Goal: Task Accomplishment & Management: Complete application form

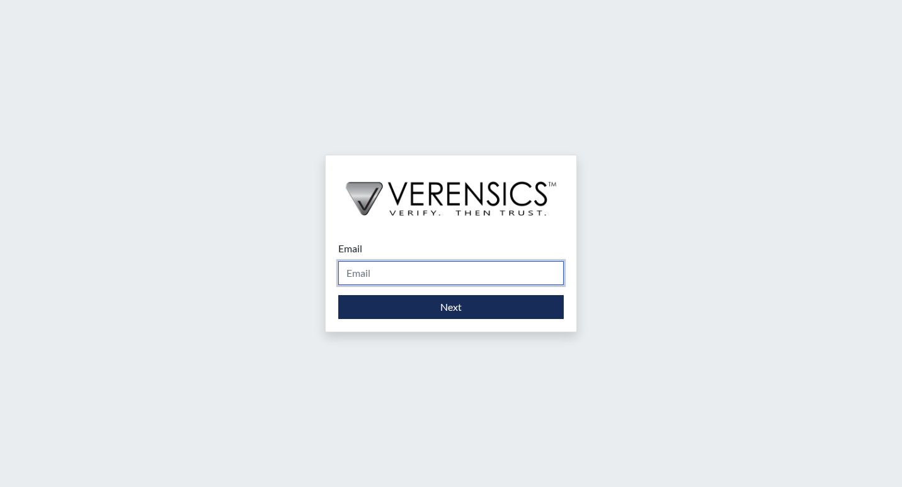
click at [418, 273] on input "Email" at bounding box center [450, 273] width 225 height 24
click at [405, 271] on input "Email" at bounding box center [450, 273] width 225 height 24
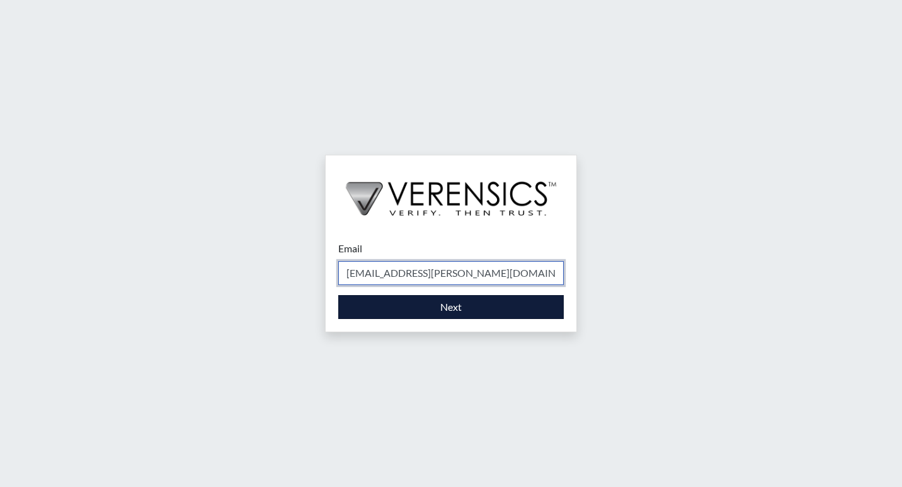
type input "[EMAIL_ADDRESS][PERSON_NAME][DOMAIN_NAME]"
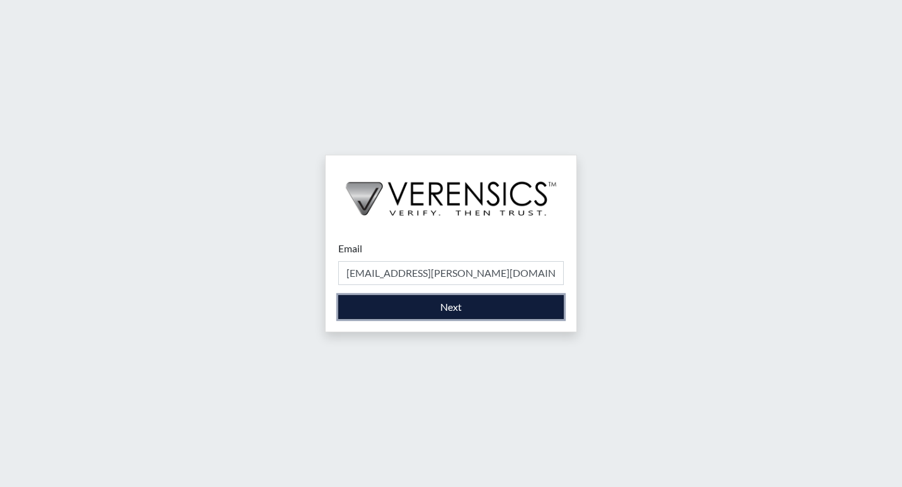
click at [426, 310] on button "Next" at bounding box center [450, 307] width 225 height 24
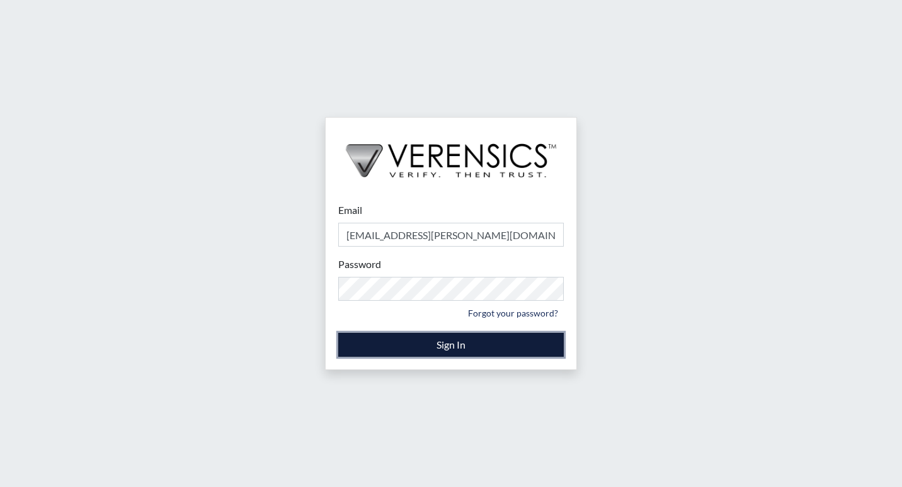
click at [371, 352] on button "Sign In" at bounding box center [450, 345] width 225 height 24
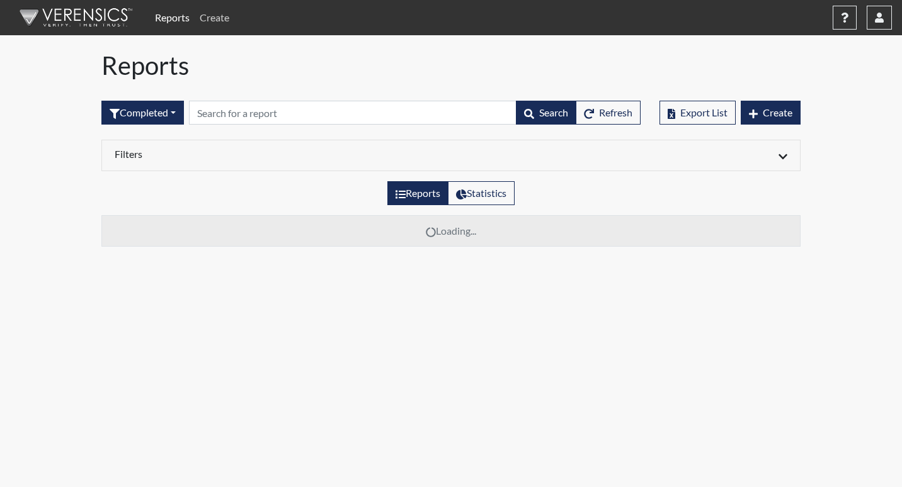
click at [214, 14] on link "Create" at bounding box center [215, 17] width 40 height 25
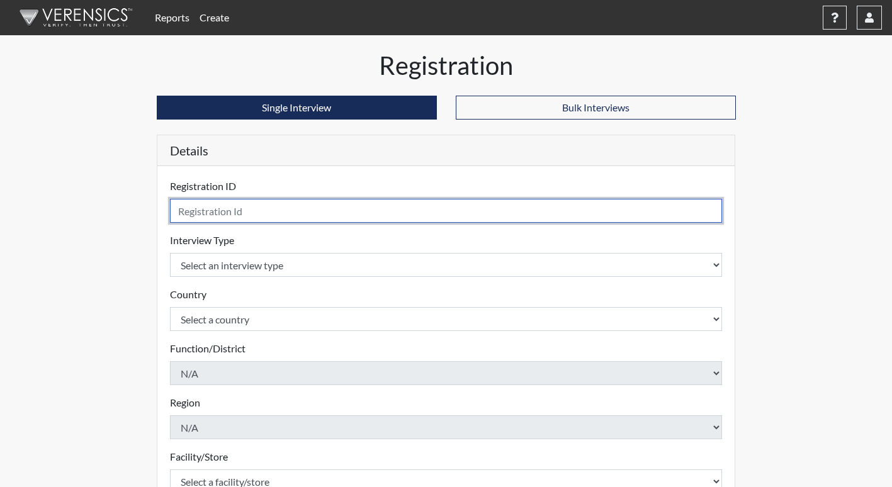
click at [254, 213] on input "text" at bounding box center [446, 211] width 553 height 24
type input "KI9754"
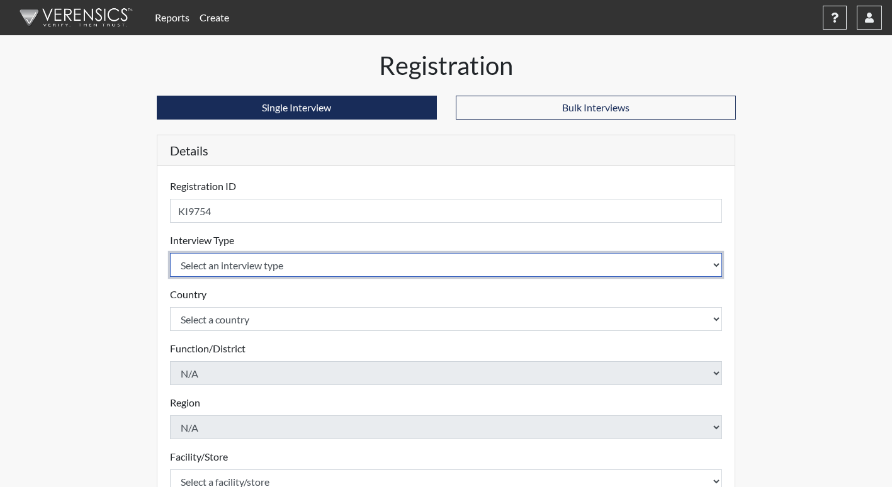
click at [264, 262] on select "Select an interview type Corrections Pre-Employment" at bounding box center [446, 265] width 553 height 24
select select "ff733e93-e1bf-11ea-9c9f-0eff0cf7eb8f"
click at [170, 253] on select "Select an interview type Corrections Pre-Employment" at bounding box center [446, 265] width 553 height 24
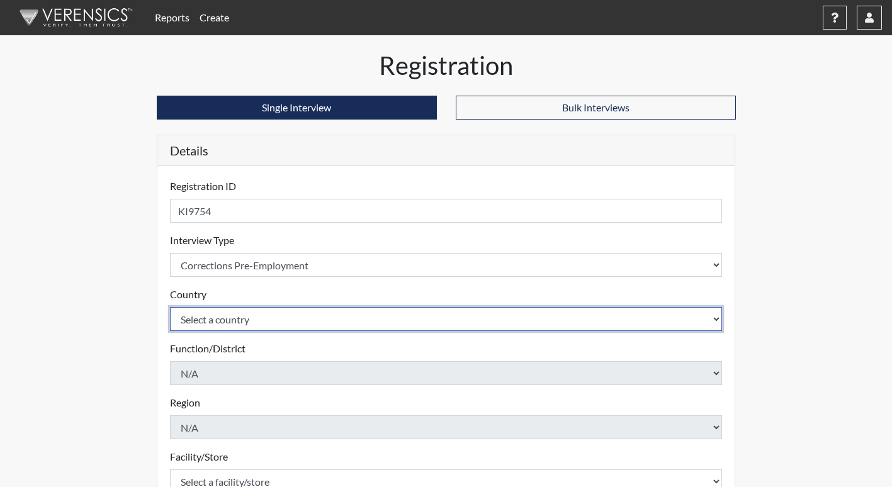
click at [262, 318] on select "Select a country [GEOGRAPHIC_DATA] [GEOGRAPHIC_DATA]" at bounding box center [446, 319] width 553 height 24
select select "united-states-of-[GEOGRAPHIC_DATA]"
click at [170, 307] on select "Select a country [GEOGRAPHIC_DATA] [GEOGRAPHIC_DATA]" at bounding box center [446, 319] width 553 height 24
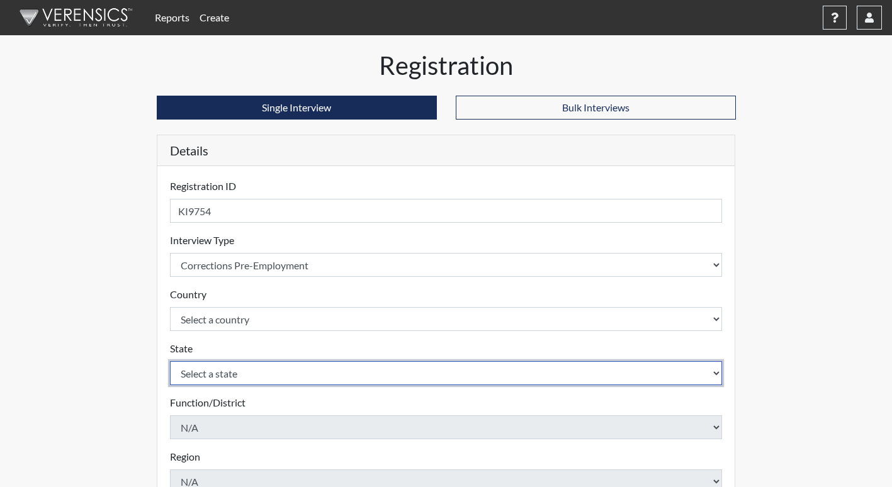
click at [247, 368] on select "Select a state [US_STATE] [US_STATE] [US_STATE] [US_STATE] [US_STATE] [US_STATE…" at bounding box center [446, 373] width 553 height 24
select select "GA"
click at [170, 361] on select "Select a state [US_STATE] [US_STATE] [US_STATE] [US_STATE] [US_STATE] [US_STATE…" at bounding box center [446, 373] width 553 height 24
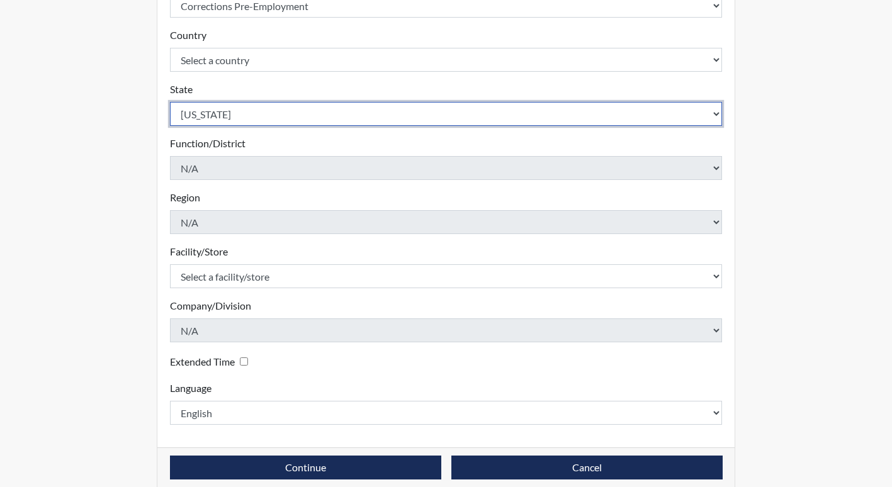
scroll to position [275, 0]
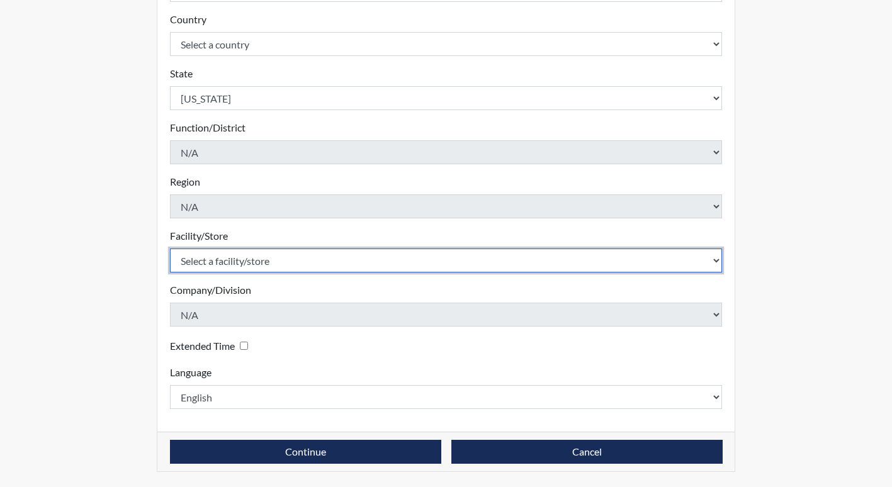
click at [276, 259] on select "Select a facility/store [PERSON_NAME]" at bounding box center [446, 261] width 553 height 24
click at [713, 260] on select "Select a facility/store [PERSON_NAME]" at bounding box center [446, 261] width 553 height 24
select select "b7d08d21-475e-4578-ab02-3508dadd4d3a"
click at [170, 249] on select "Select a facility/store [PERSON_NAME]" at bounding box center [446, 261] width 553 height 24
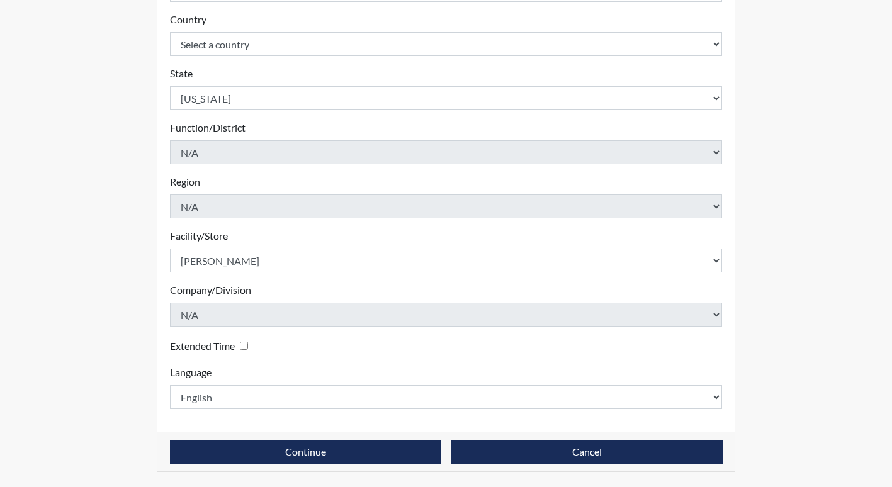
click at [247, 346] on input "Extended Time" at bounding box center [244, 346] width 8 height 8
checkbox input "true"
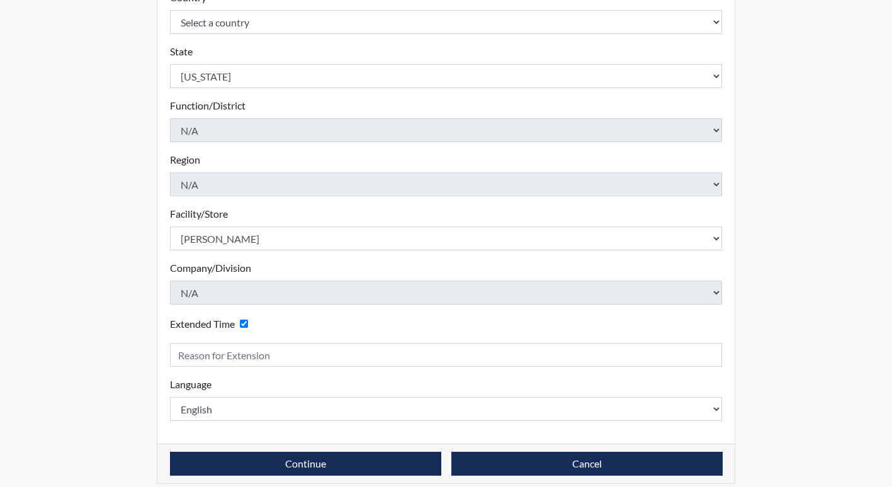
scroll to position [309, 0]
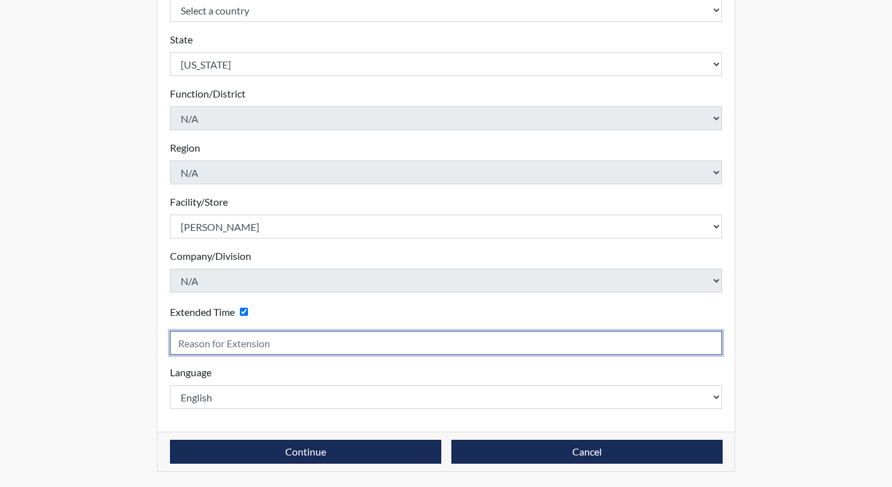
click at [269, 342] on input "text" at bounding box center [446, 343] width 553 height 24
type input "Poor lighting"
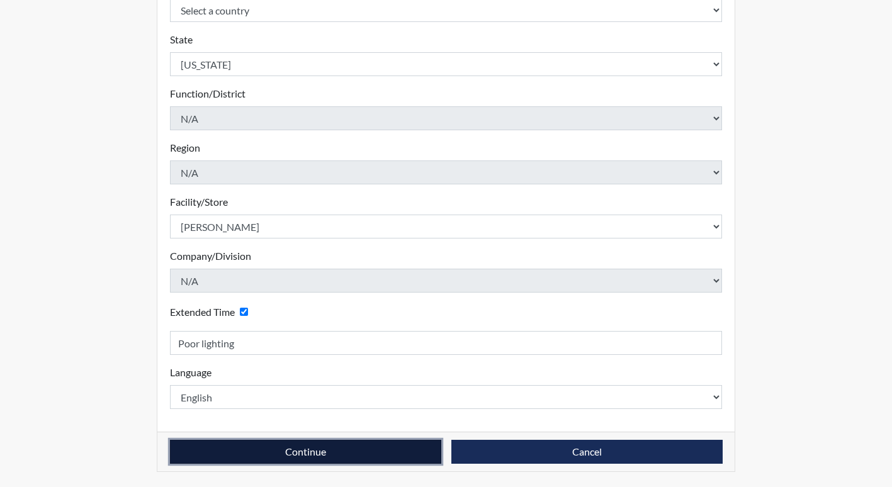
click at [377, 451] on button "Continue" at bounding box center [305, 452] width 271 height 24
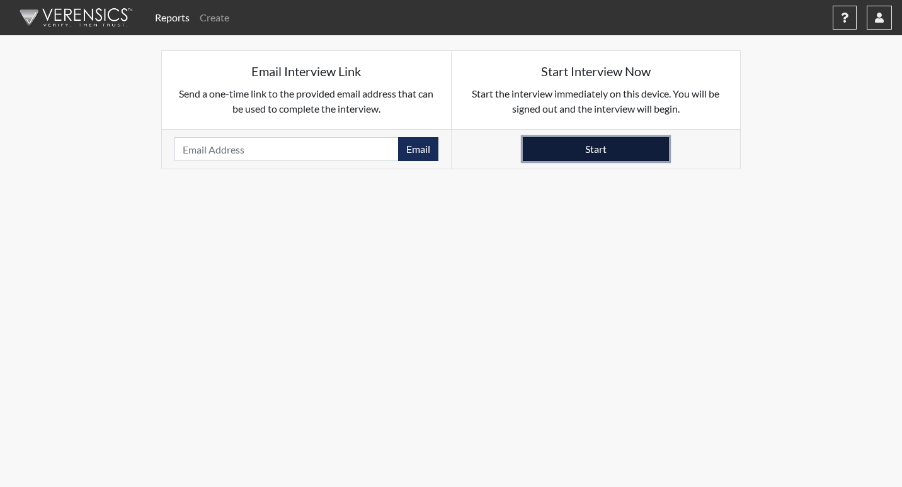
click at [606, 147] on button "Start" at bounding box center [596, 149] width 146 height 24
